Goal: Information Seeking & Learning: Learn about a topic

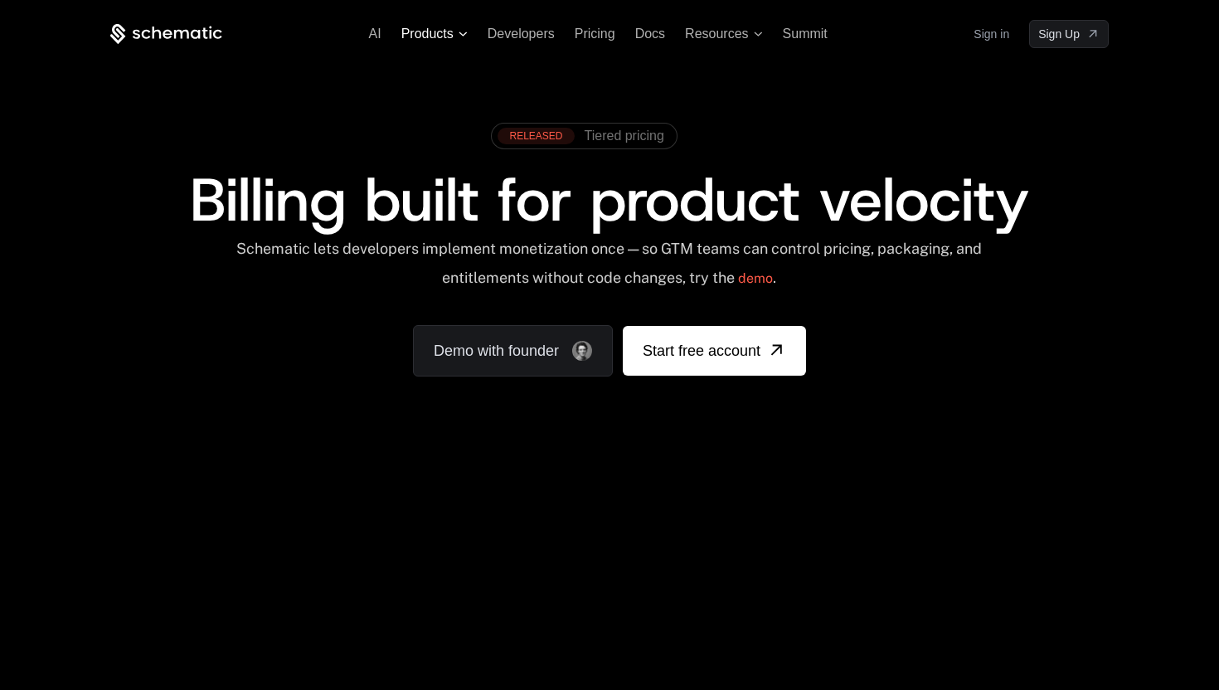
click at [464, 39] on span "Products" at bounding box center [434, 34] width 66 height 15
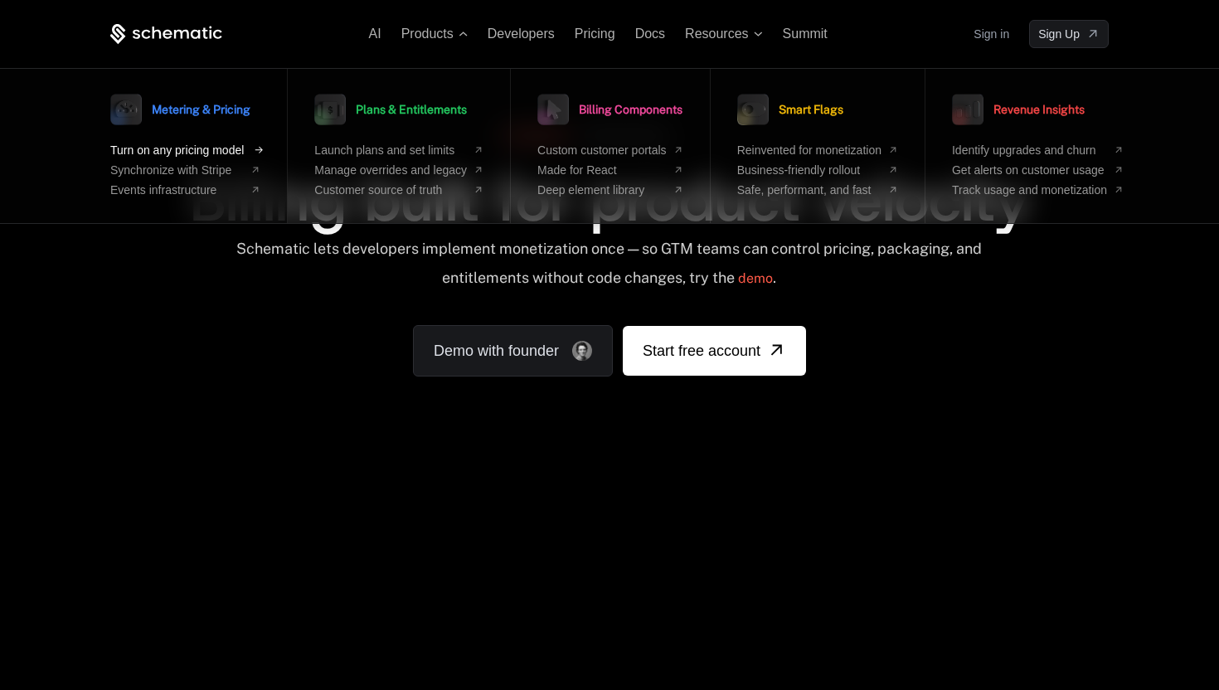
click at [208, 155] on span "Turn on any pricing model" at bounding box center [177, 149] width 134 height 13
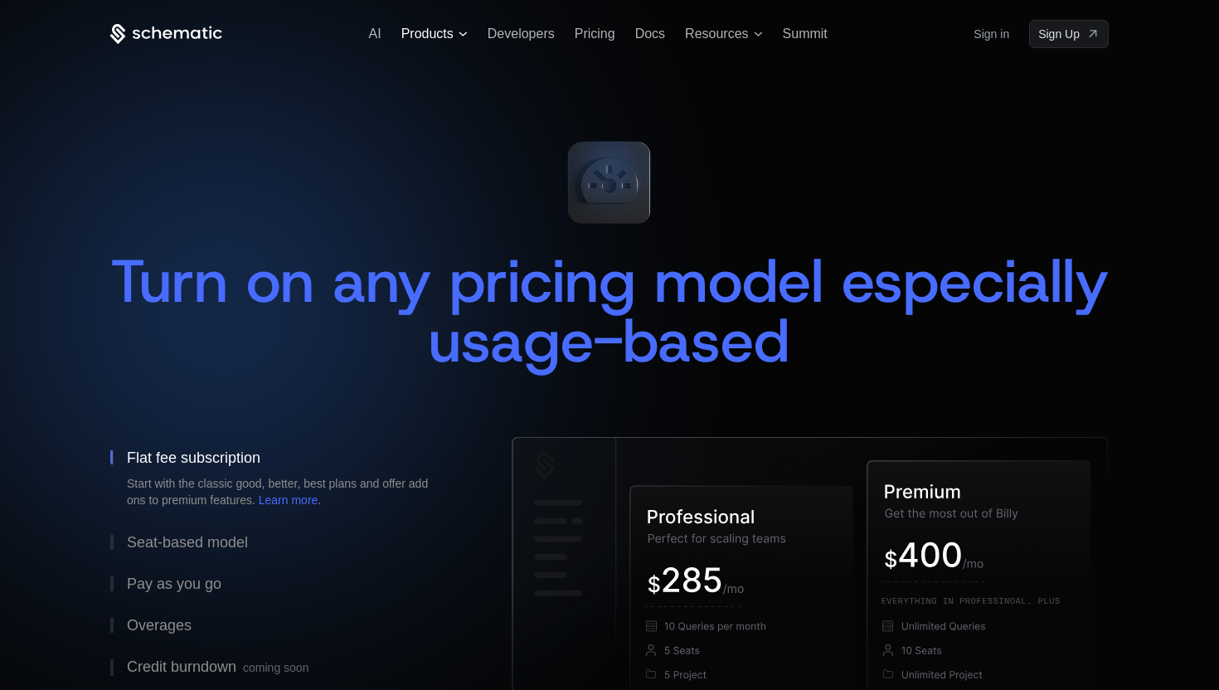
click at [460, 32] on icon at bounding box center [463, 34] width 9 height 5
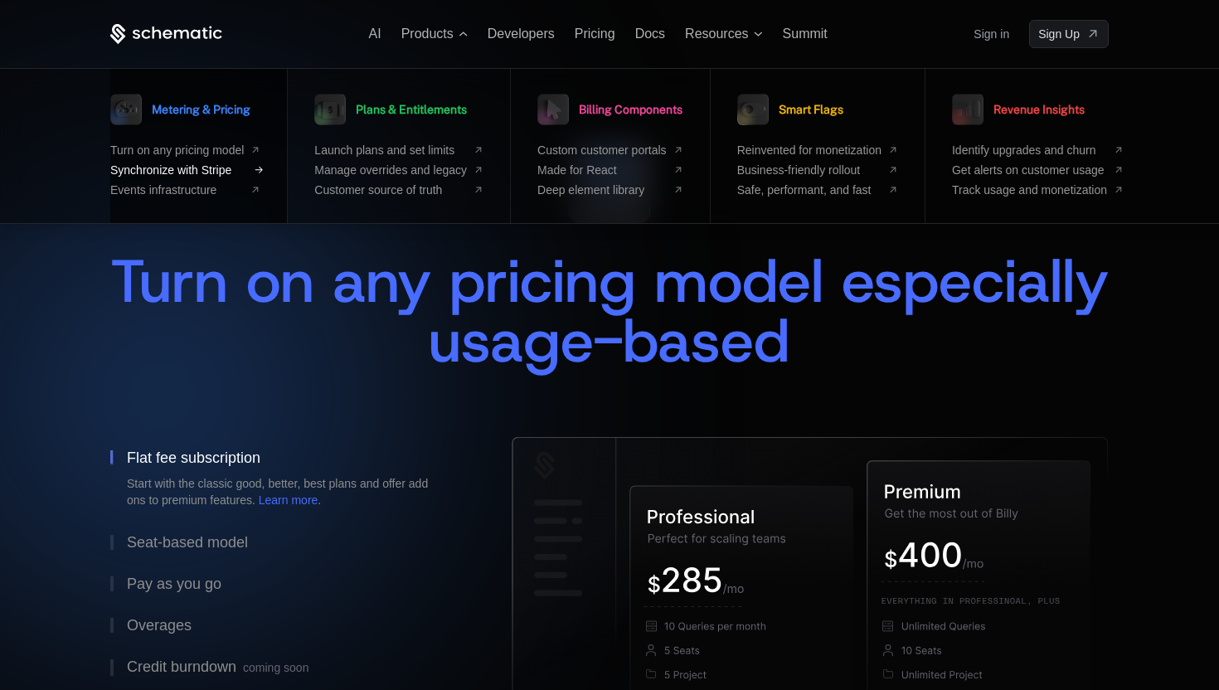
click at [203, 168] on span "Synchronize with Stripe" at bounding box center [177, 169] width 134 height 13
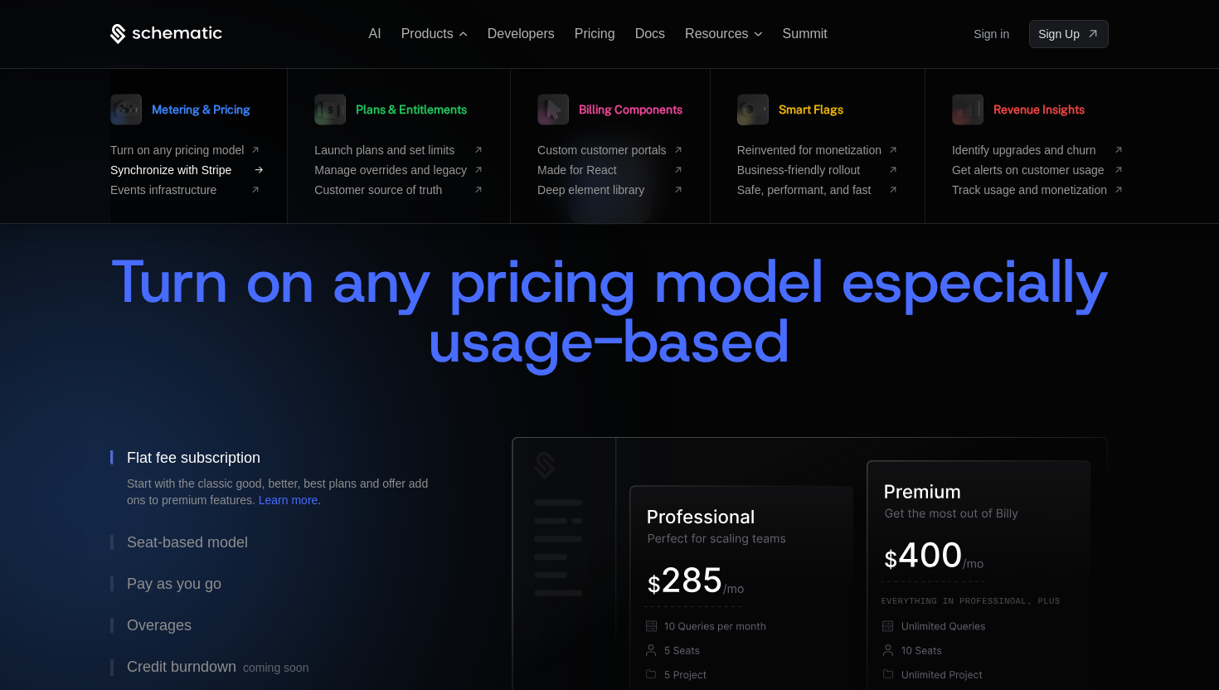
click at [221, 175] on span "Synchronize with Stripe" at bounding box center [177, 169] width 134 height 13
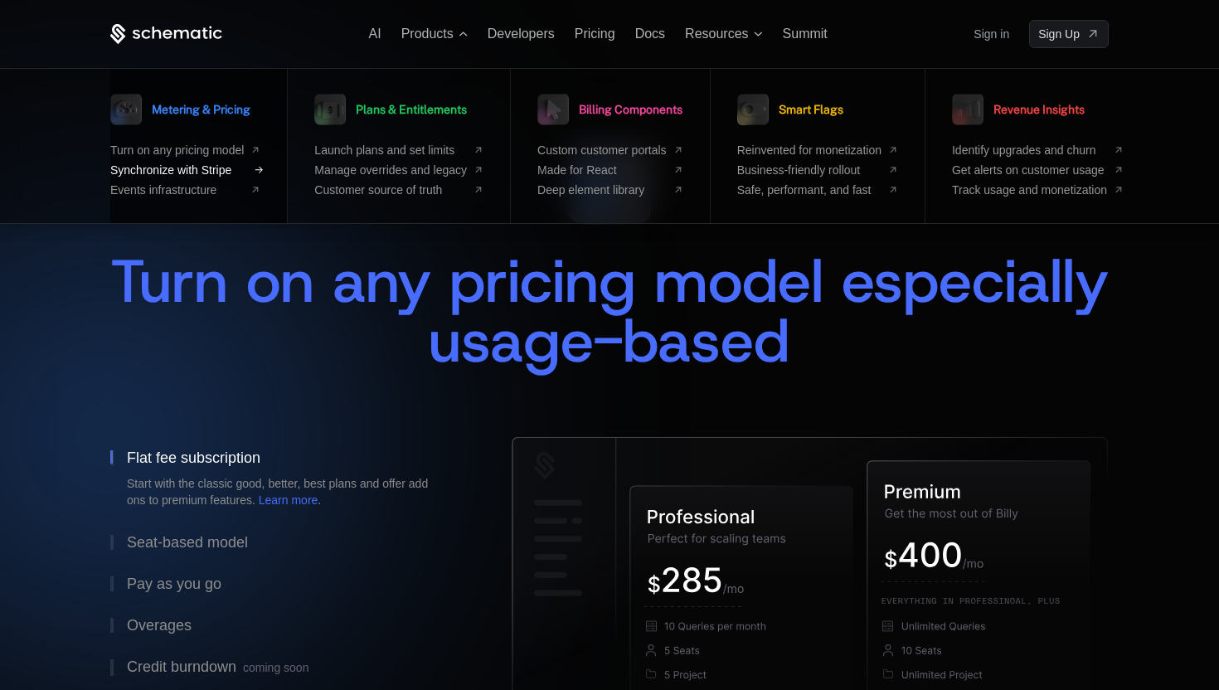
click at [258, 175] on icon at bounding box center [259, 170] width 14 height 14
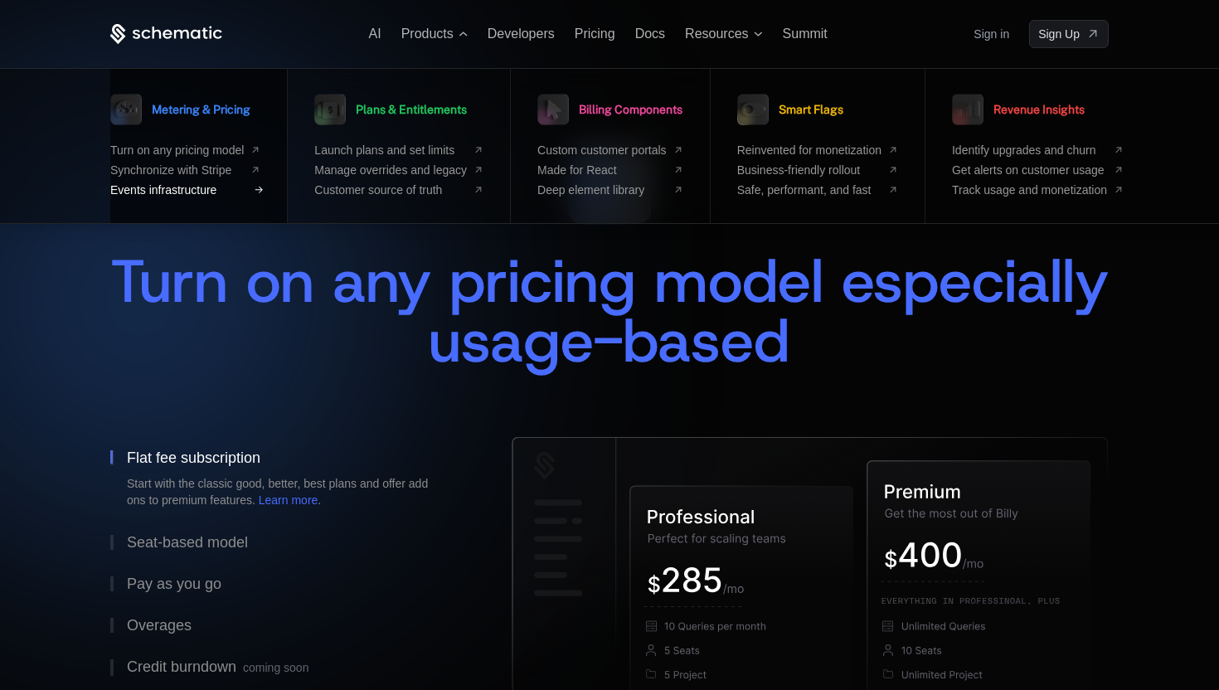
click at [189, 188] on span "Events infrastructure" at bounding box center [177, 189] width 134 height 13
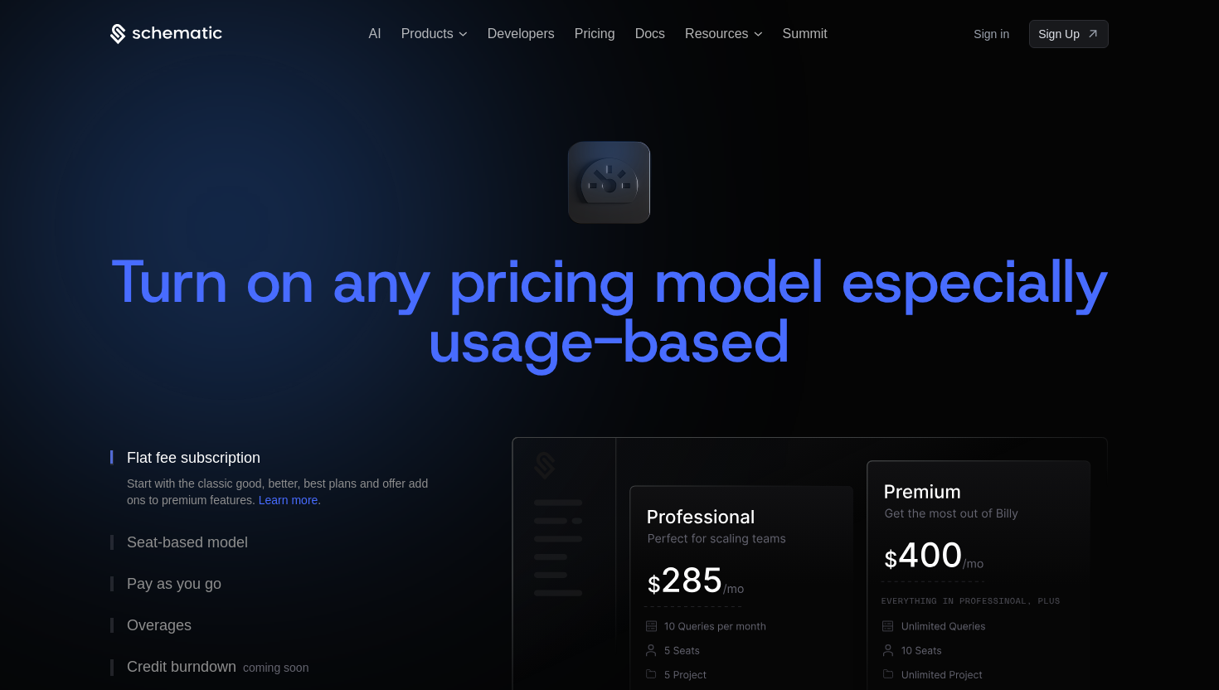
click at [453, 42] on div "AI Products Developers Pricing Docs Resources Summit Sign in Sign Up" at bounding box center [609, 34] width 999 height 28
click at [447, 21] on div "AI Products Developers Pricing Docs Resources Summit Sign in Sign Up" at bounding box center [609, 34] width 999 height 28
click at [440, 35] on span "Products" at bounding box center [427, 34] width 52 height 15
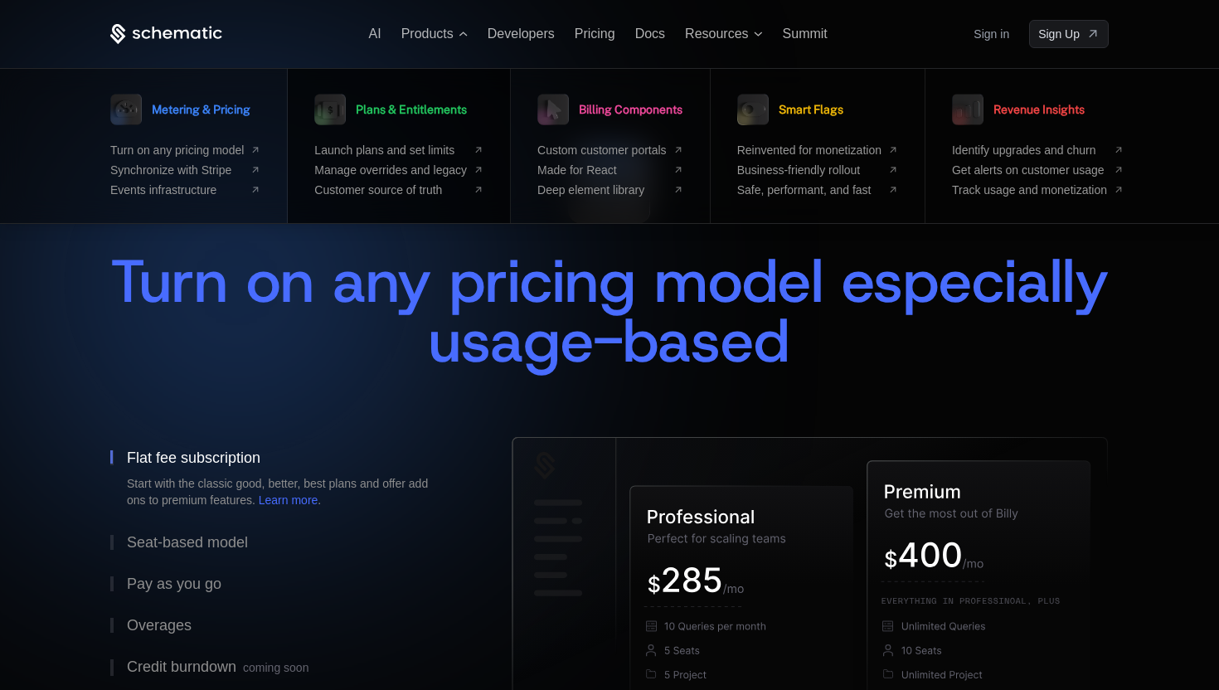
click at [348, 140] on div "Plans & Entitlements Launch plans and set limits Manage overrides and legacy Cu…" at bounding box center [398, 143] width 169 height 108
click at [364, 149] on span "Launch plans and set limits" at bounding box center [390, 149] width 153 height 13
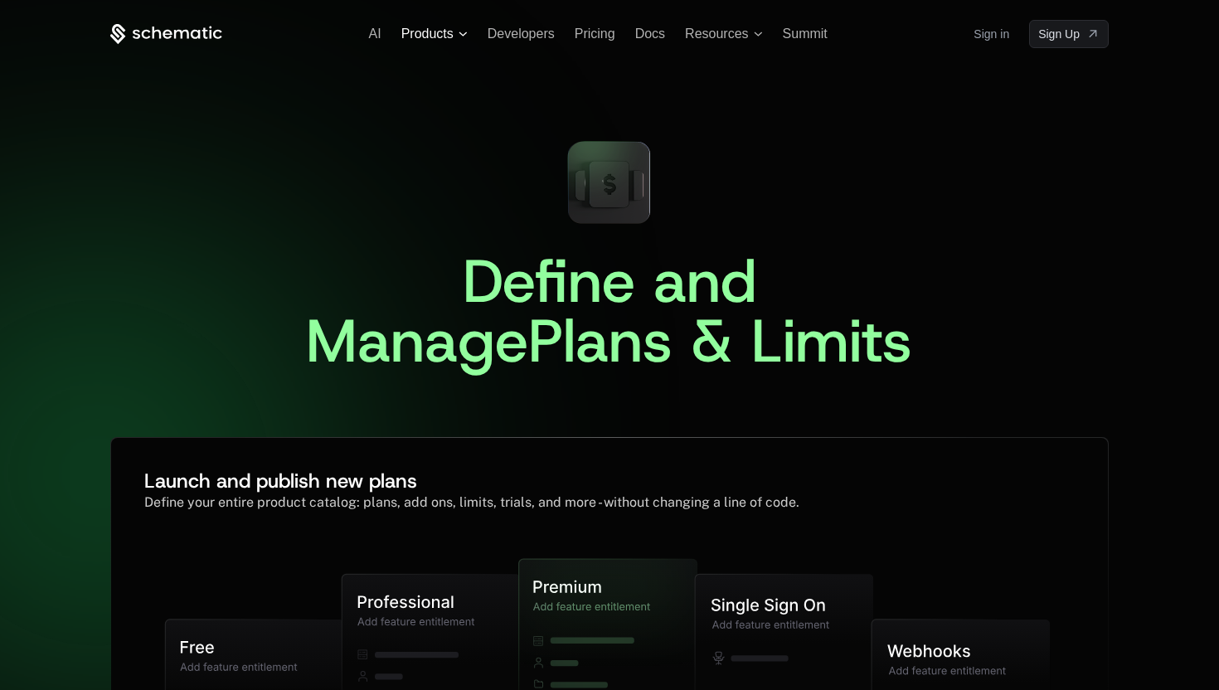
click at [455, 27] on span "Products" at bounding box center [434, 34] width 66 height 15
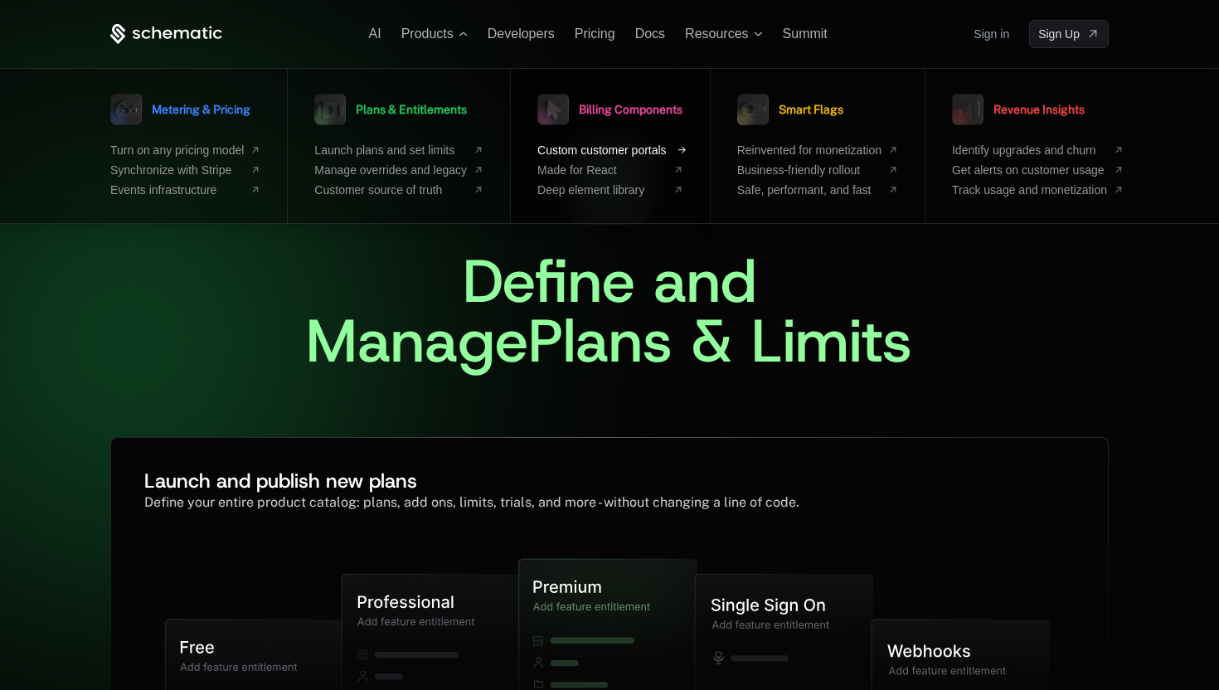
click at [593, 151] on span "Custom customer portals" at bounding box center [601, 149] width 129 height 13
